Goal: Information Seeking & Learning: Find specific fact

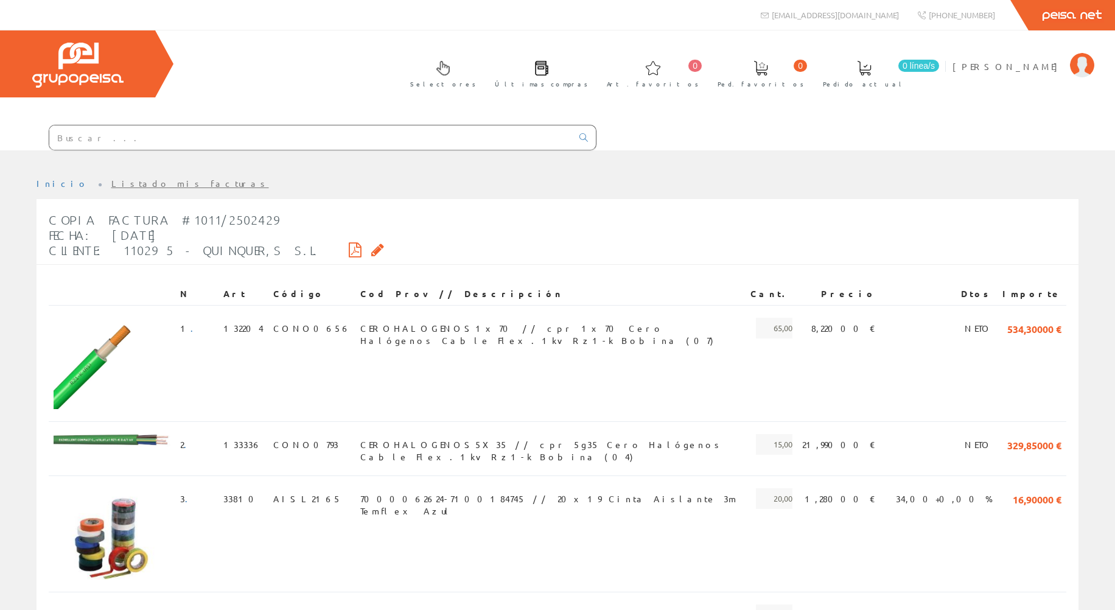
click at [110, 83] on img at bounding box center [77, 65] width 91 height 45
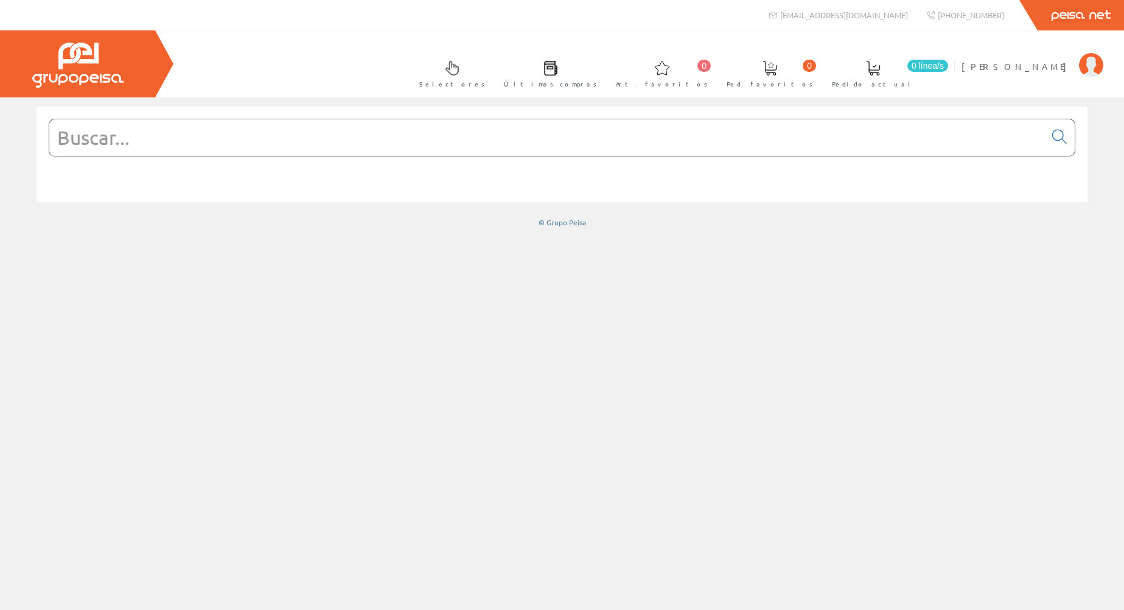
click at [176, 123] on input "text" at bounding box center [546, 137] width 995 height 37
type input "rj12"
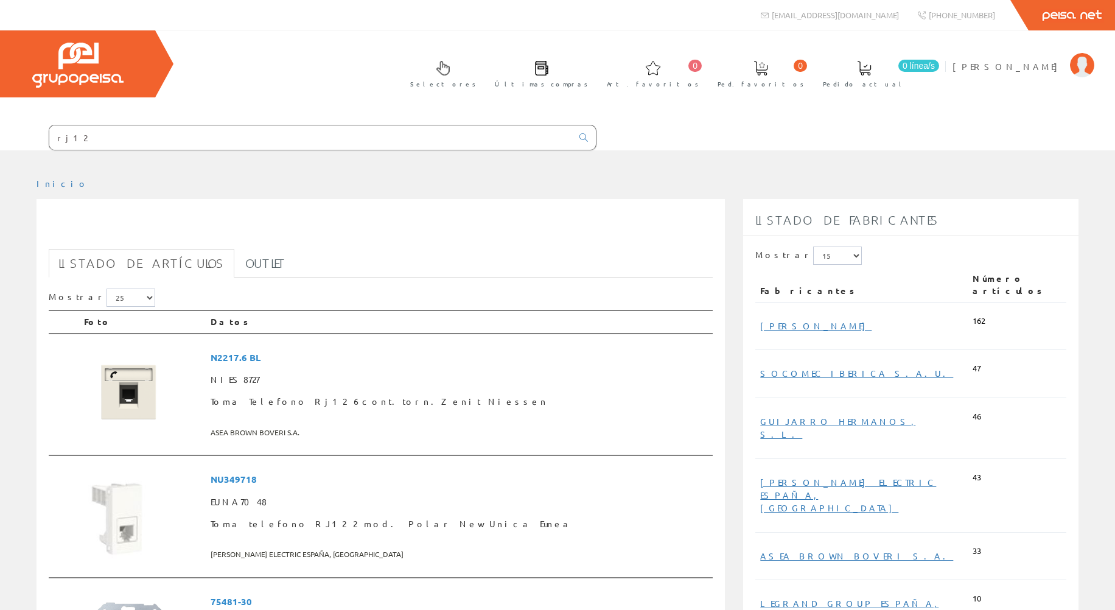
click at [0, 144] on html "rj12 [EMAIL_ADDRESS][DOMAIN_NAME] 0 0 rj12" at bounding box center [557, 305] width 1115 height 610
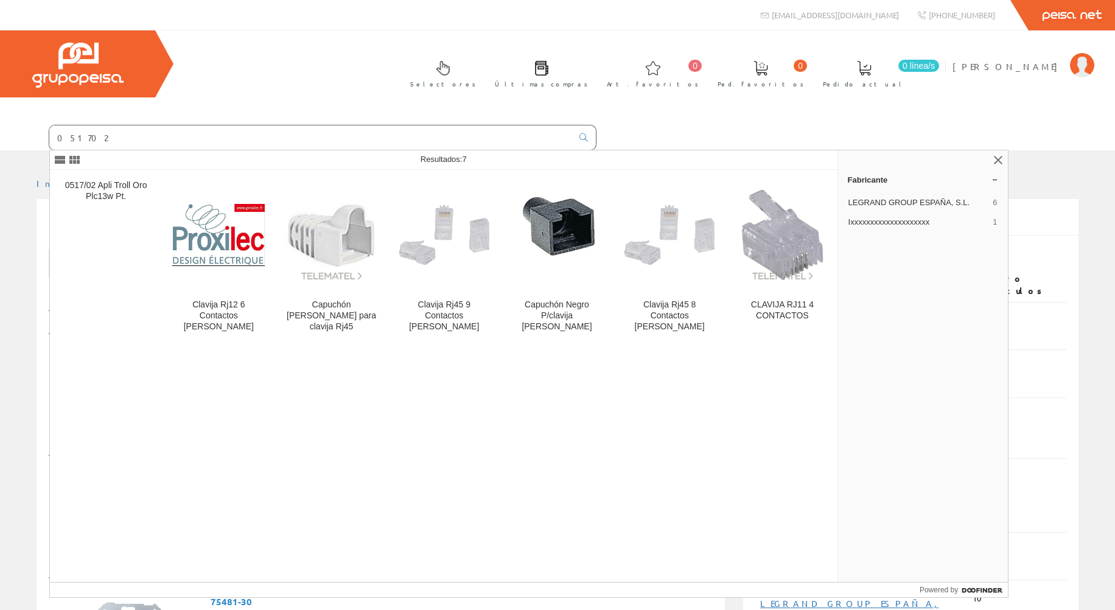
type input "051702"
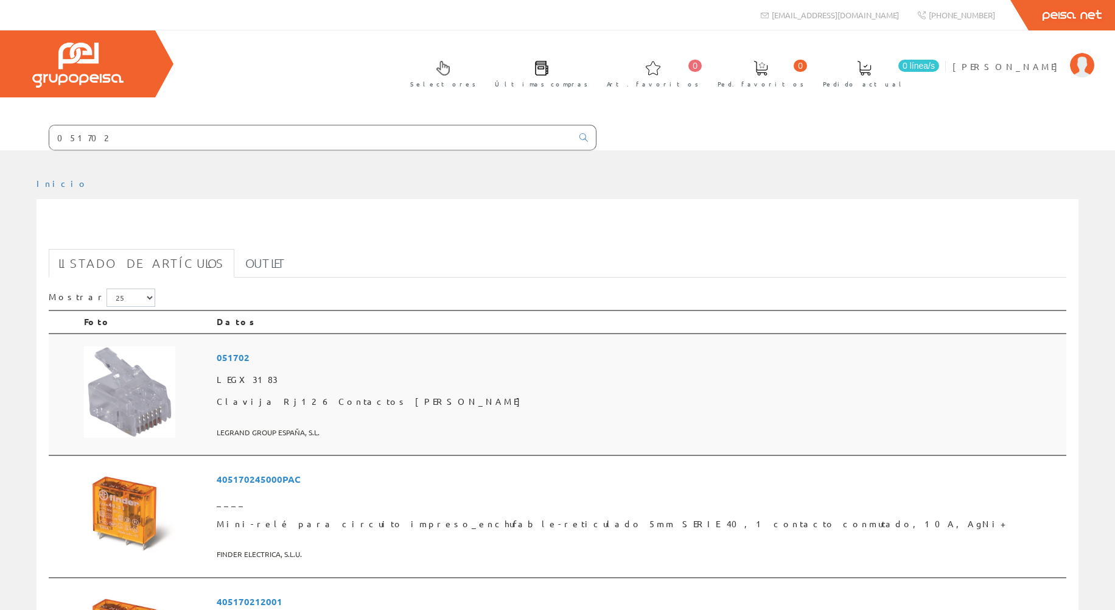
click at [121, 408] on img at bounding box center [129, 391] width 91 height 91
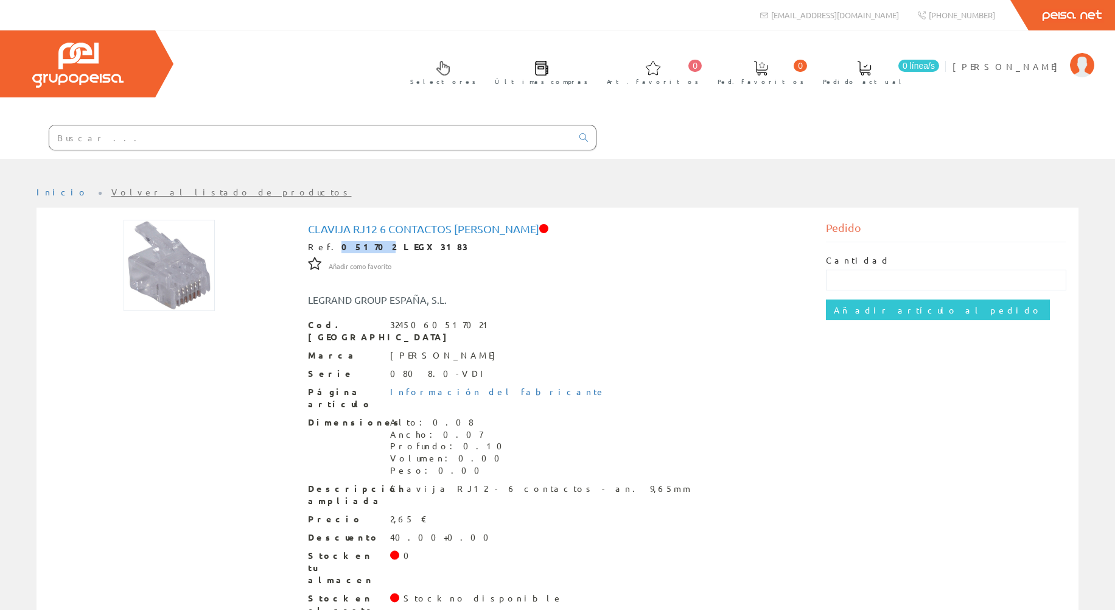
drag, startPoint x: 326, startPoint y: 245, endPoint x: 353, endPoint y: 242, distance: 27.5
click at [353, 242] on strong "051702 LEGX3183" at bounding box center [404, 246] width 127 height 11
copy strong "051702"
